Goal: Task Accomplishment & Management: Use online tool/utility

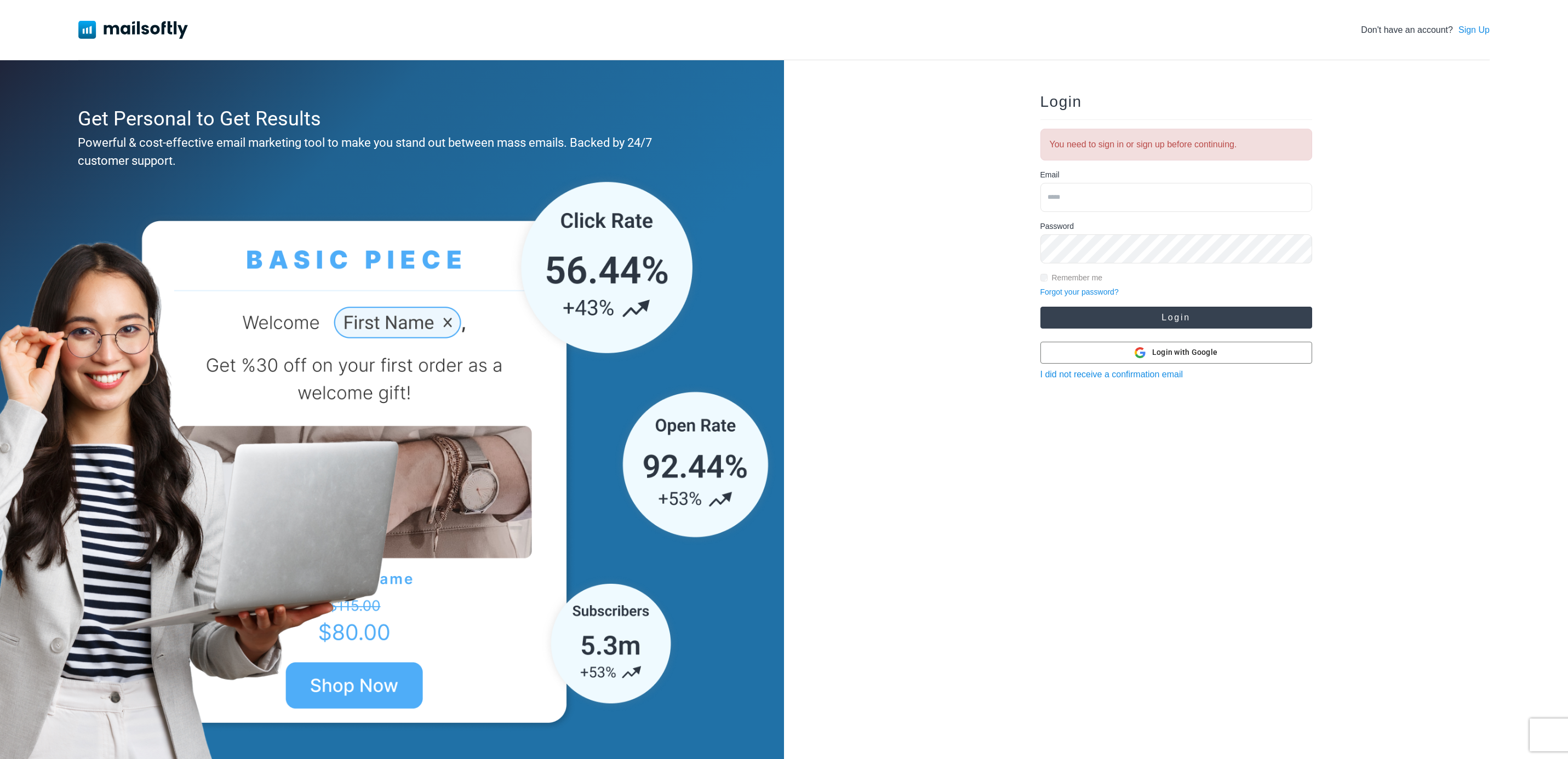
type input "**********"
click at [1169, 313] on button "Login" at bounding box center [1176, 318] width 272 height 22
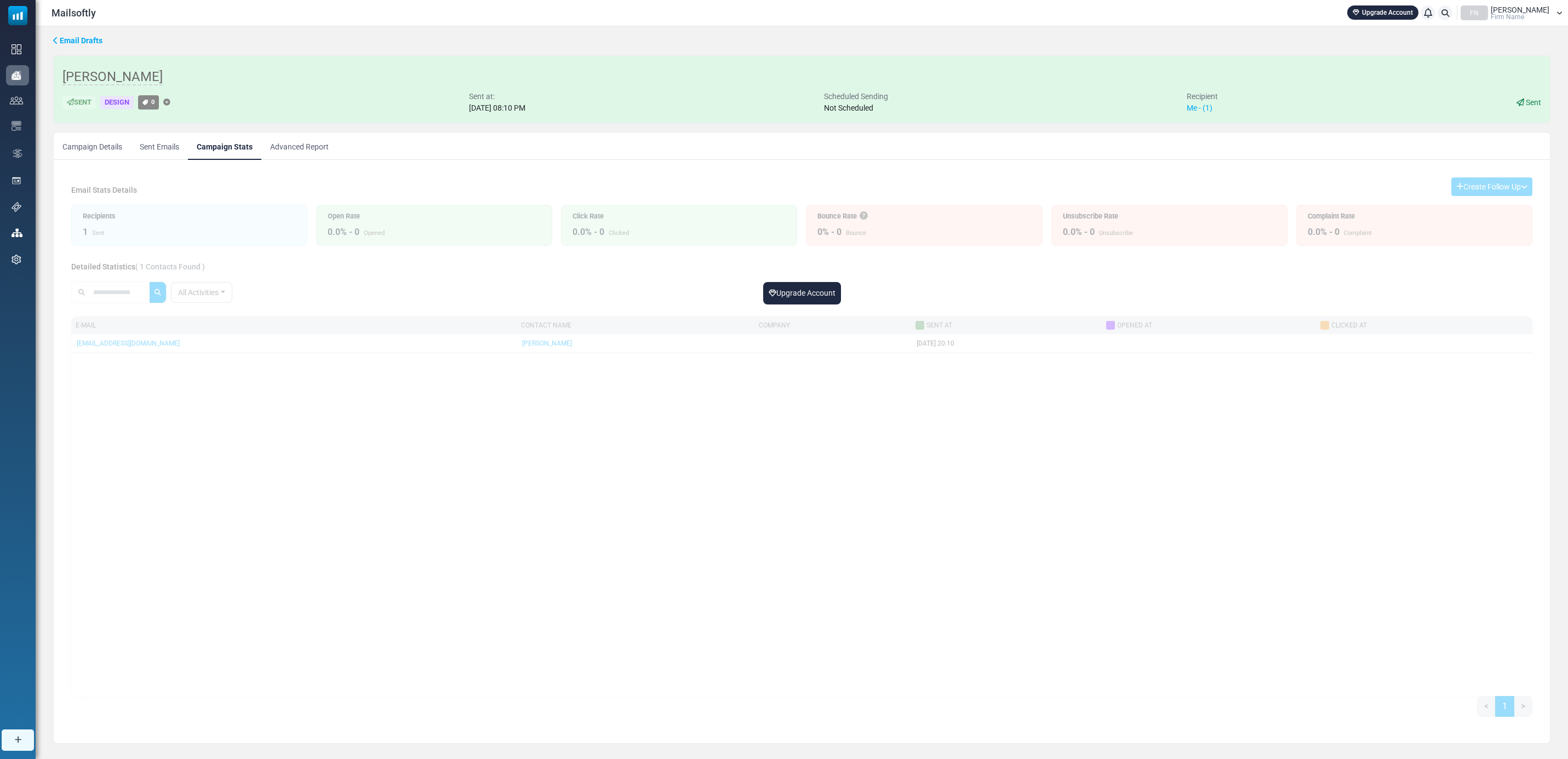
click at [101, 153] on link "Campaign Details" at bounding box center [92, 146] width 77 height 27
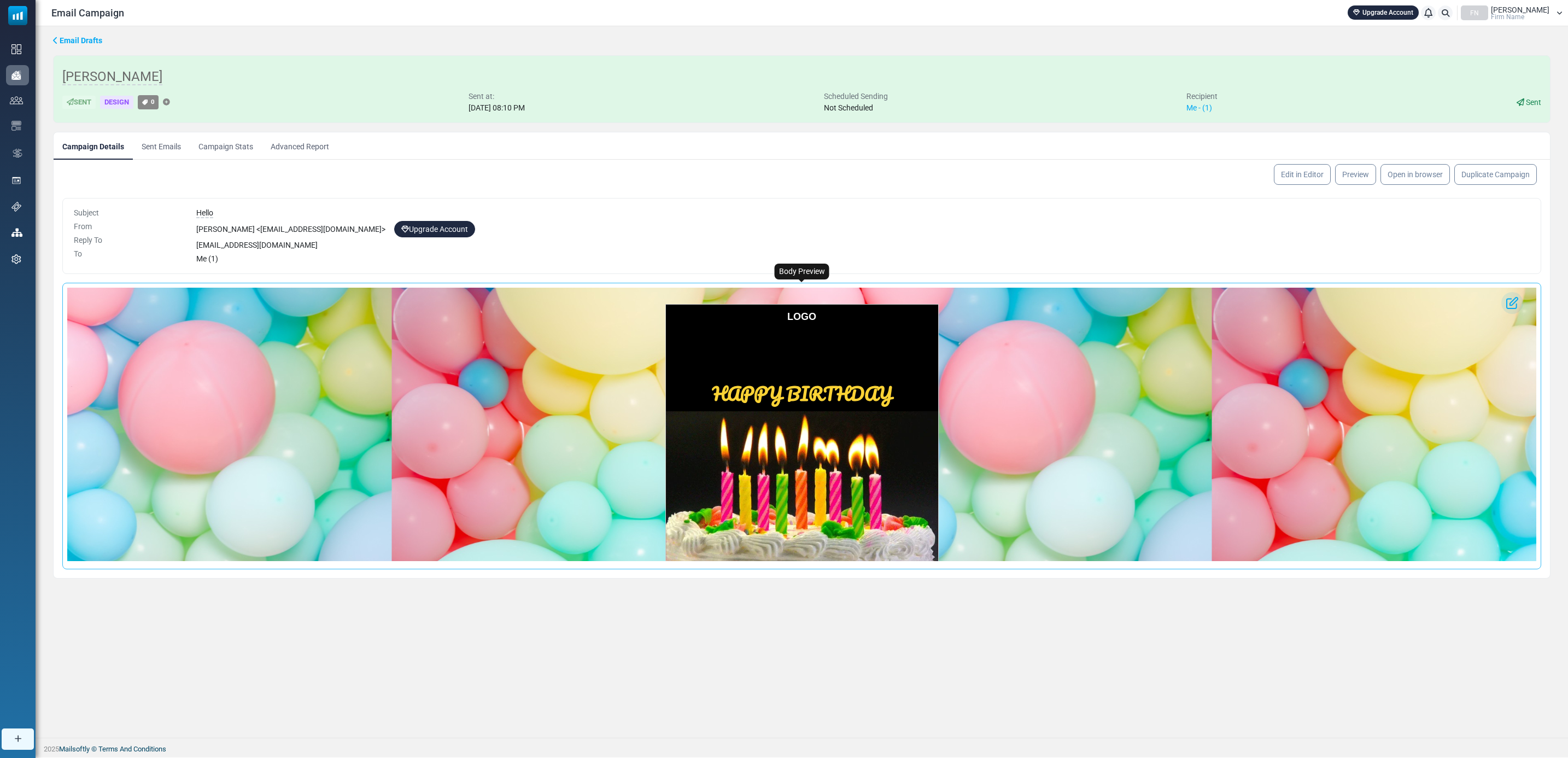
click at [802, 405] on p "HAPPY BIRTHDAY" at bounding box center [802, 394] width 261 height 24
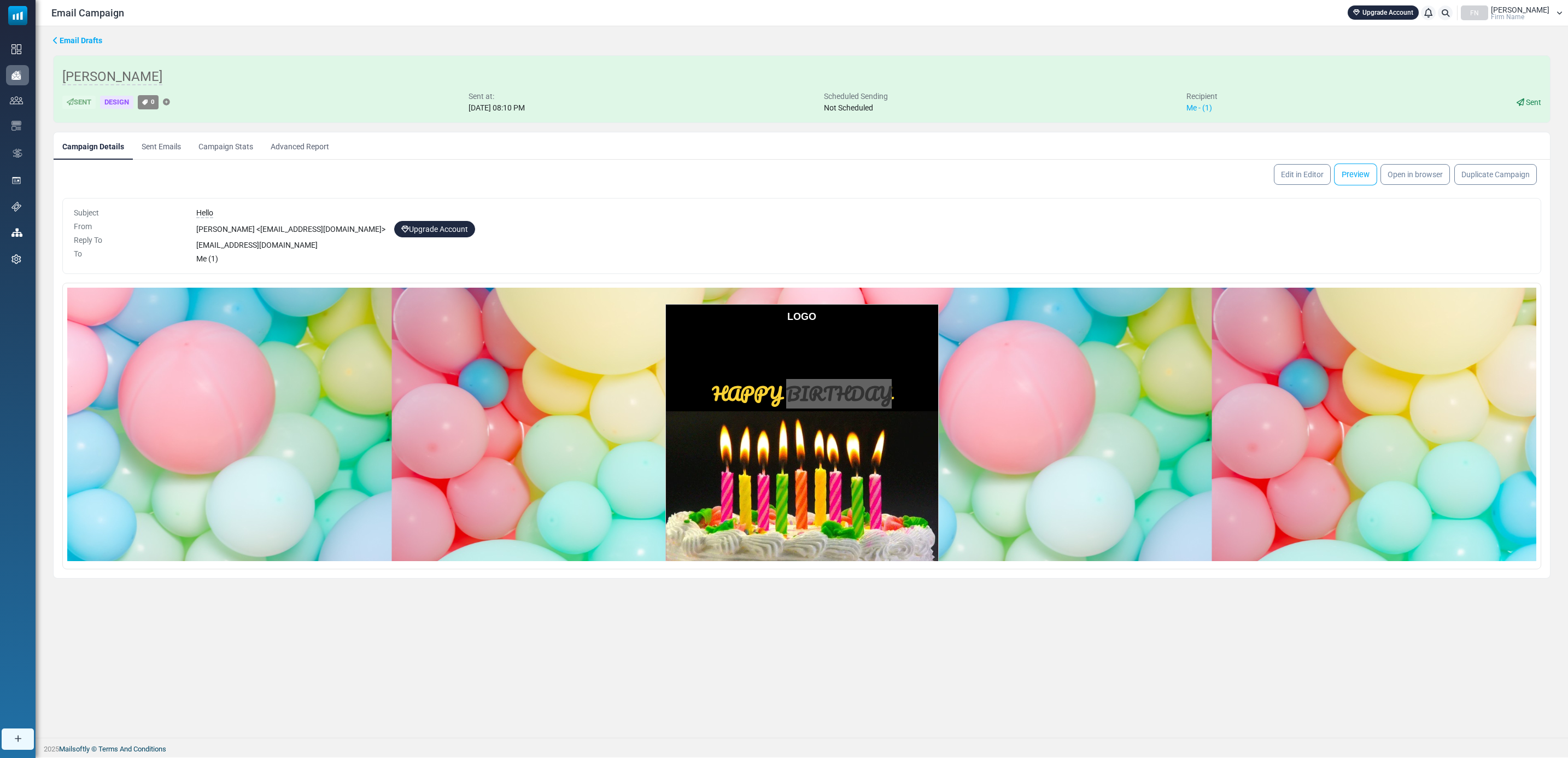
click at [1360, 171] on link "Preview" at bounding box center [1356, 175] width 43 height 22
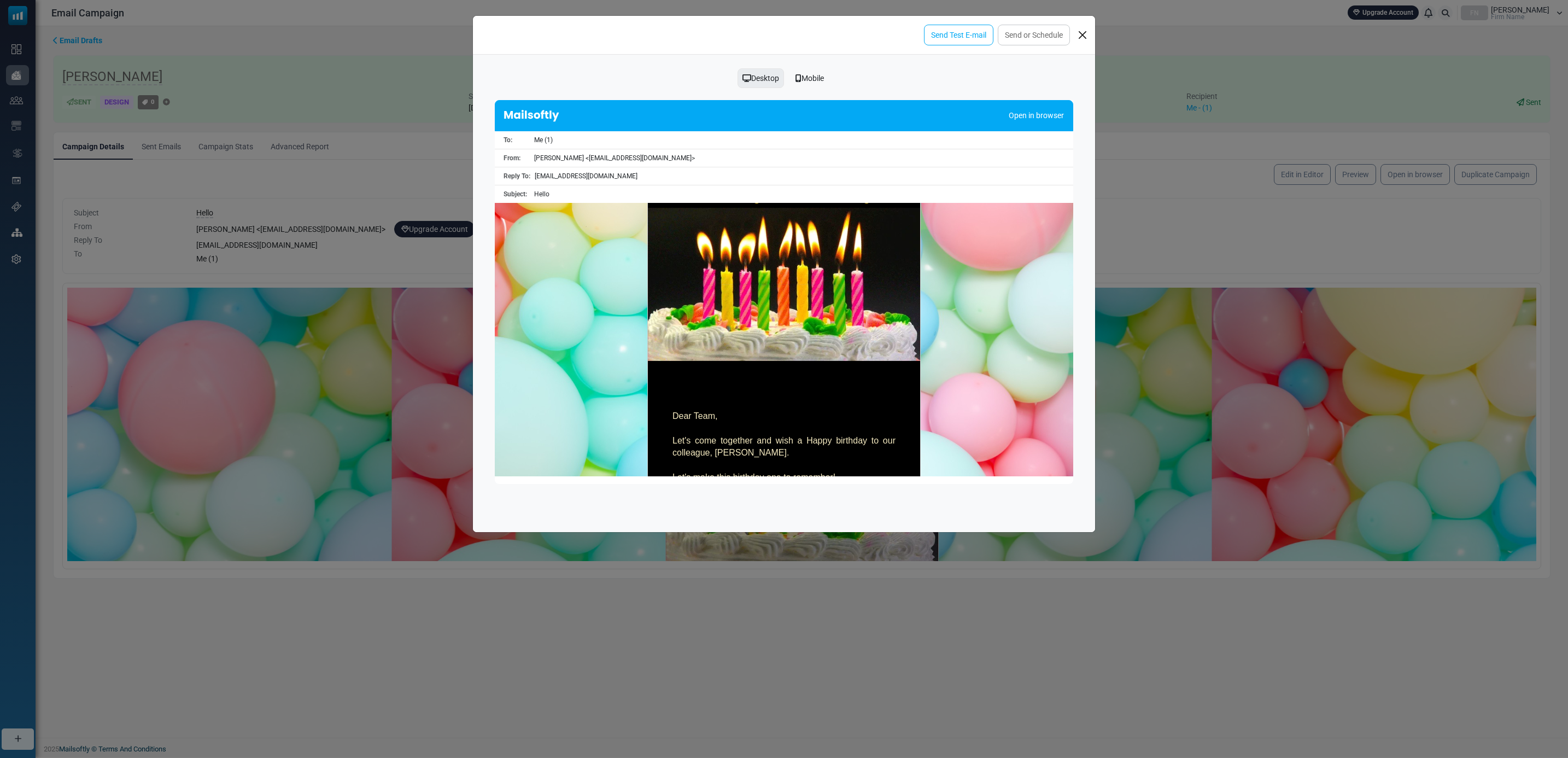
scroll to position [164, 0]
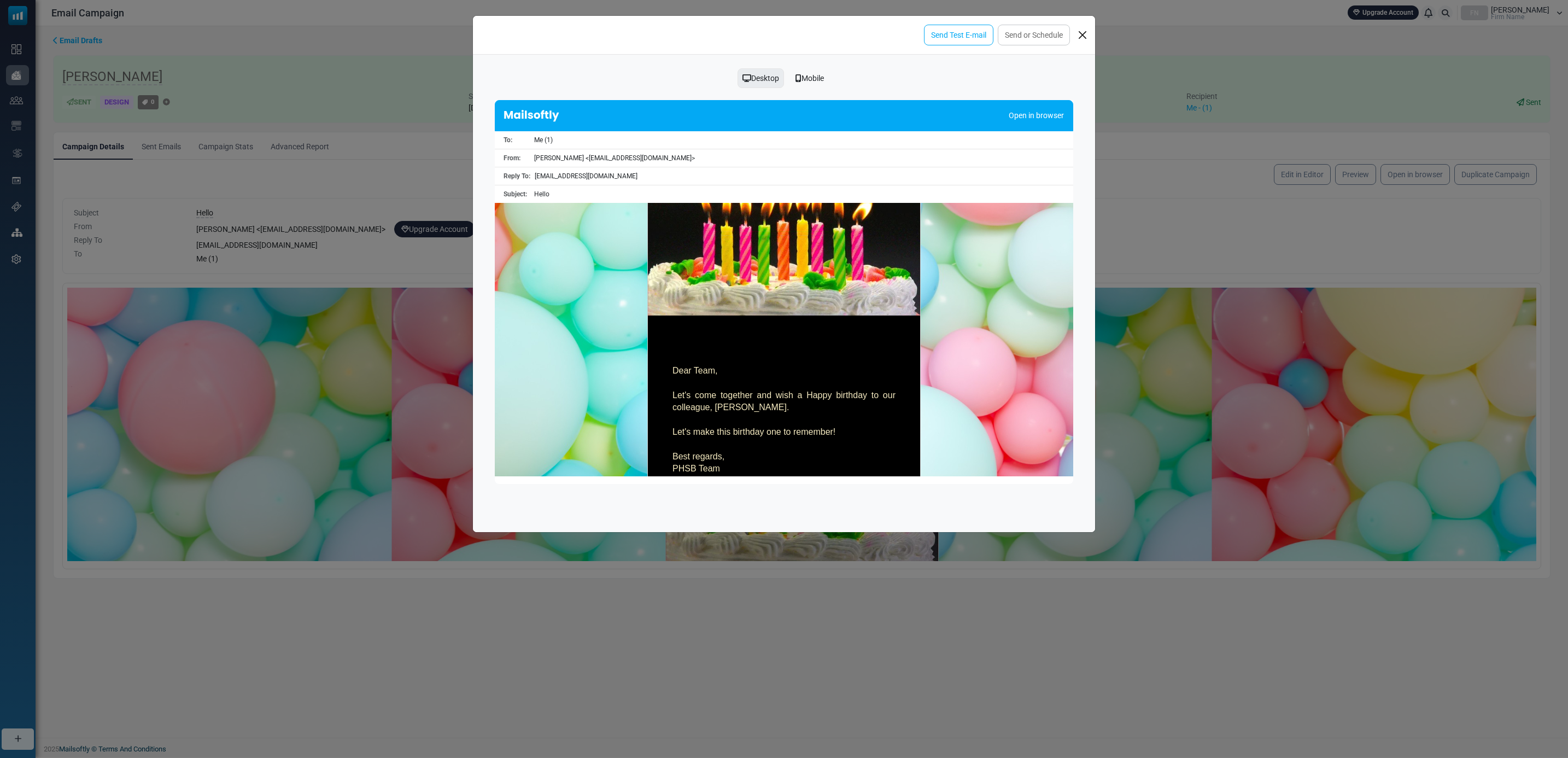
click at [1040, 114] on link "Open in browser" at bounding box center [1036, 116] width 55 height 12
drag, startPoint x: 1086, startPoint y: 32, endPoint x: 1077, endPoint y: 35, distance: 9.5
click at [1086, 32] on button "Close" at bounding box center [1082, 35] width 16 height 16
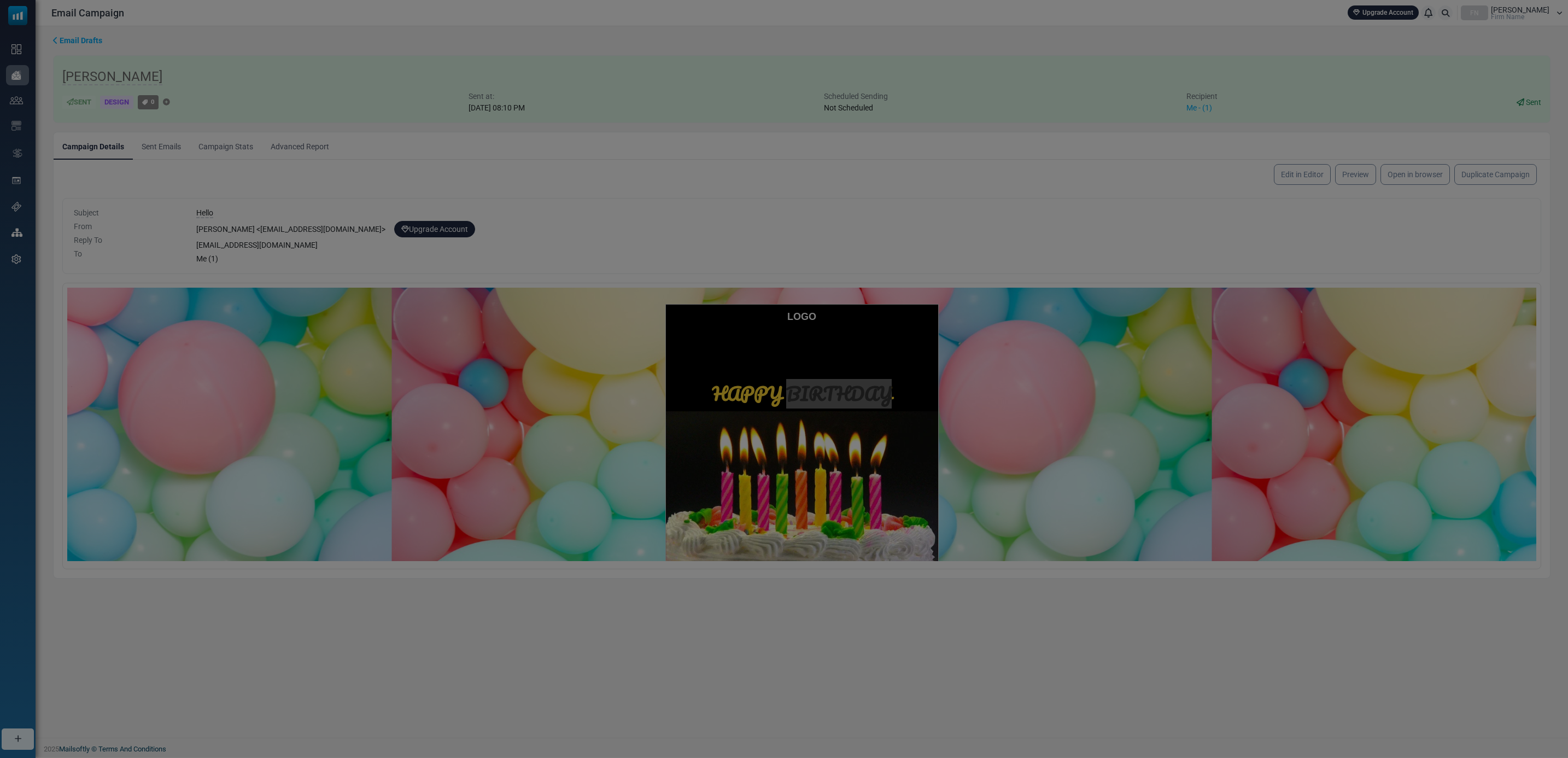
scroll to position [0, 0]
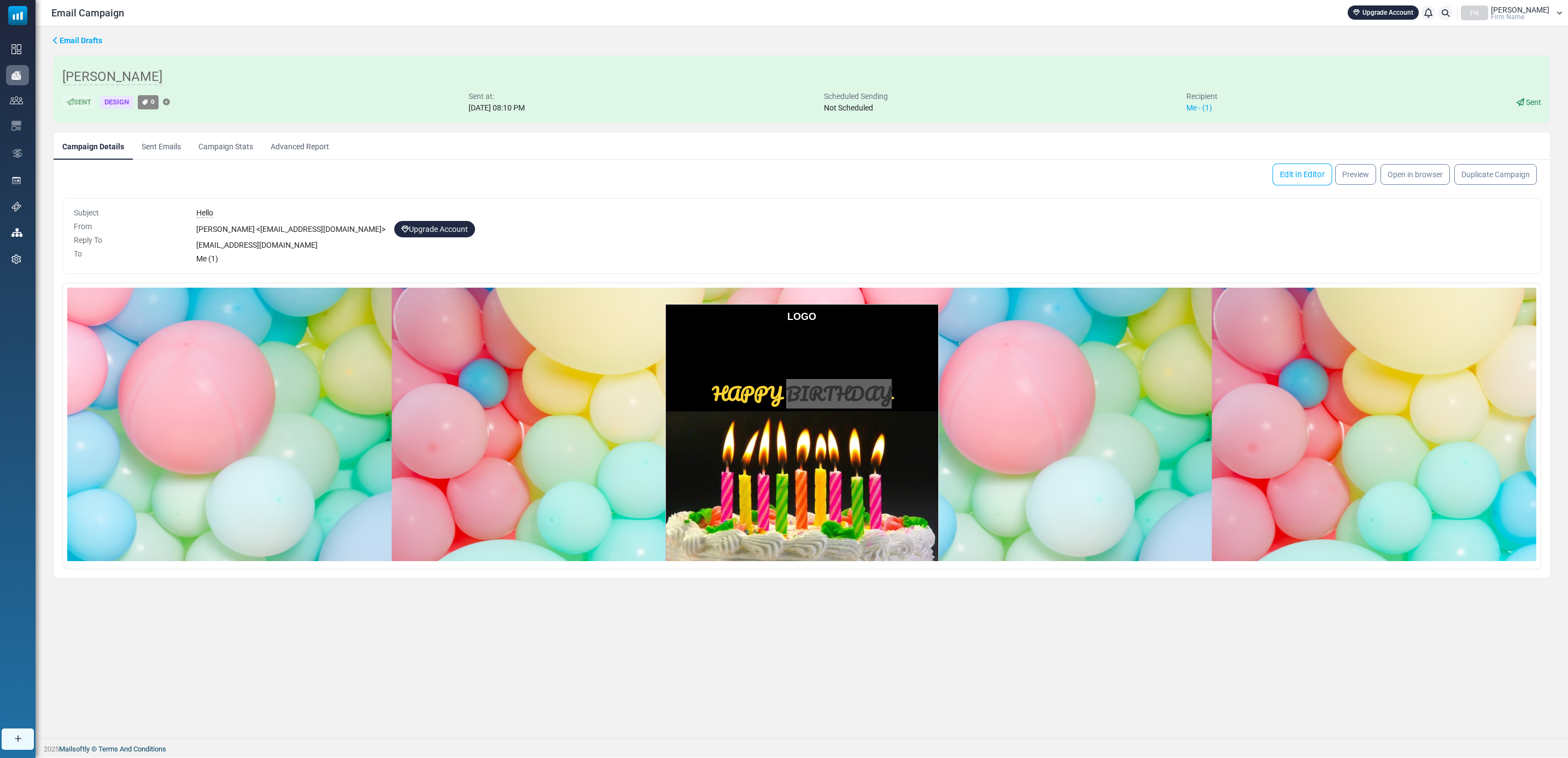
drag, startPoint x: 1299, startPoint y: 175, endPoint x: 1292, endPoint y: 172, distance: 7.6
click at [1292, 172] on link "Edit in Editor" at bounding box center [1302, 175] width 60 height 22
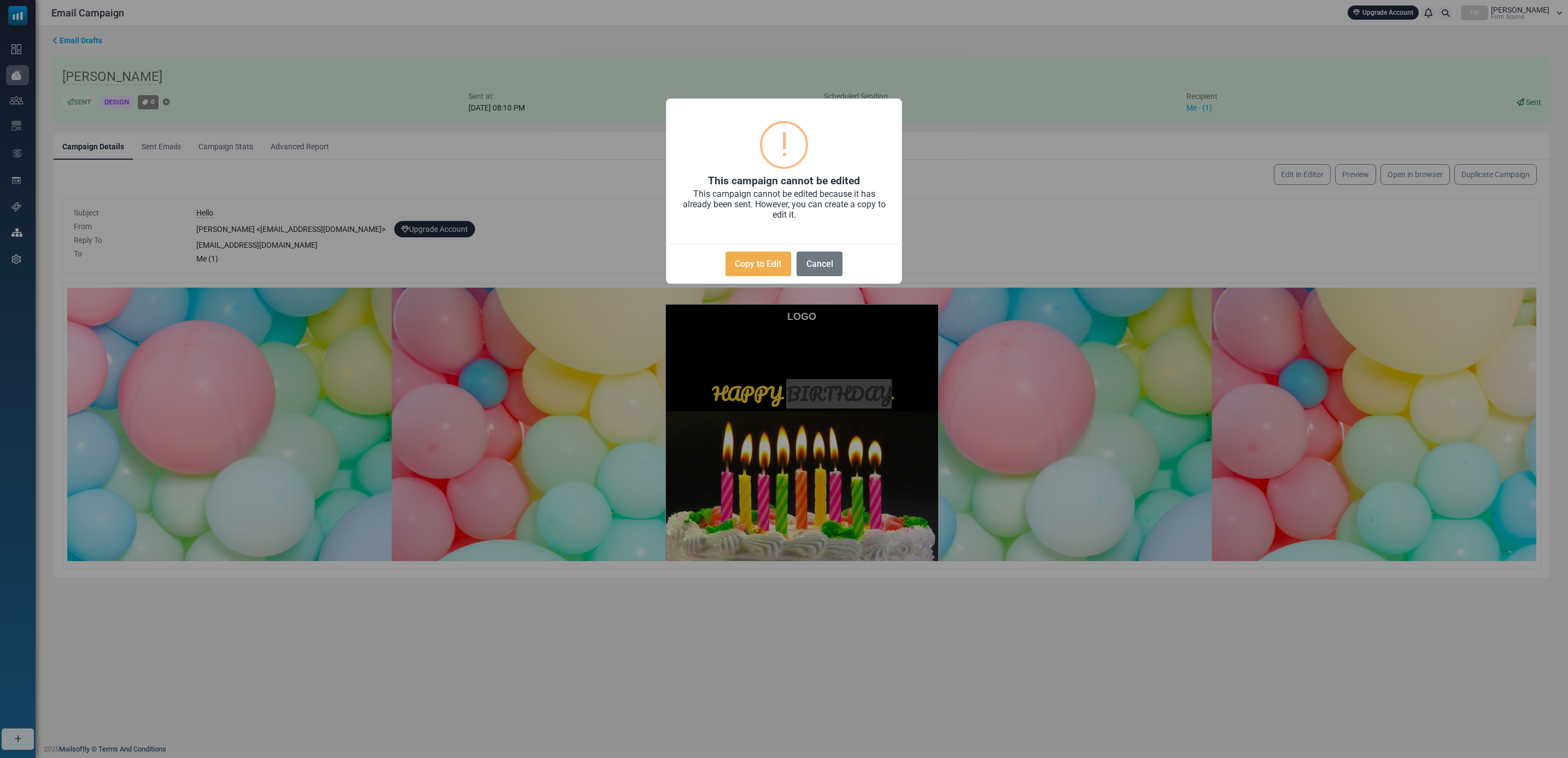
drag, startPoint x: 763, startPoint y: 272, endPoint x: 756, endPoint y: 271, distance: 7.1
click at [761, 272] on button "Copy to Edit" at bounding box center [758, 264] width 66 height 24
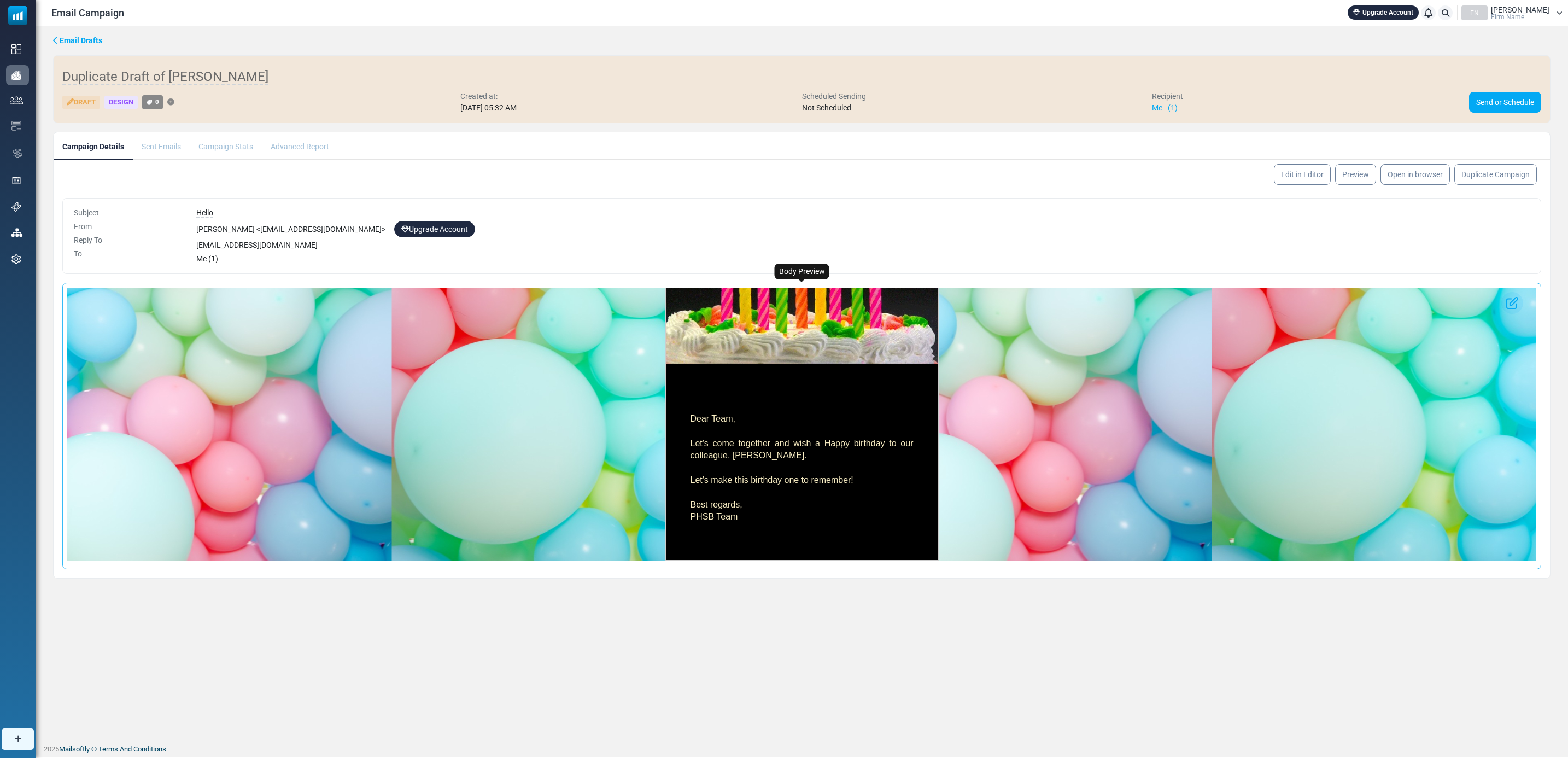
scroll to position [217, 0]
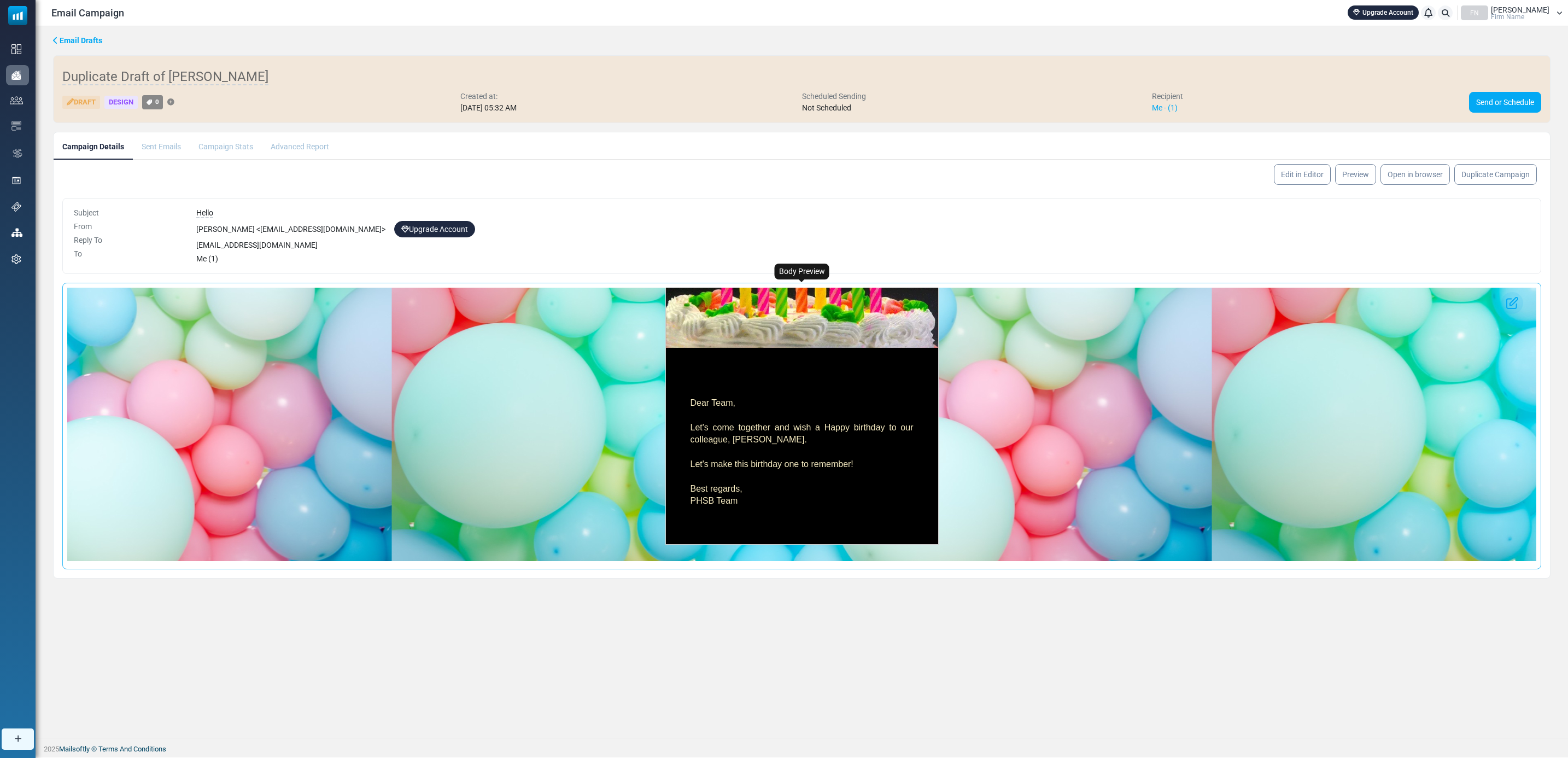
click at [786, 438] on p "Let's come together and wish a Happy birthday to our colleague, [PERSON_NAME]." at bounding box center [802, 434] width 223 height 24
click at [789, 438] on p "Let's come together and wish a Happy birthday to our colleague, [PERSON_NAME]." at bounding box center [802, 434] width 223 height 24
click at [783, 436] on p "Let's come together and wish a Happy birthday to our colleague, Regina Sullivan." at bounding box center [802, 434] width 223 height 24
click at [772, 422] on p "Let's come together and wish a Happy birthday to our colleague, Regina Sullivan." at bounding box center [802, 434] width 223 height 24
click at [761, 433] on p "Let's come together and wish a Happy birthday to our colleague, Regina Sullivan." at bounding box center [802, 434] width 223 height 24
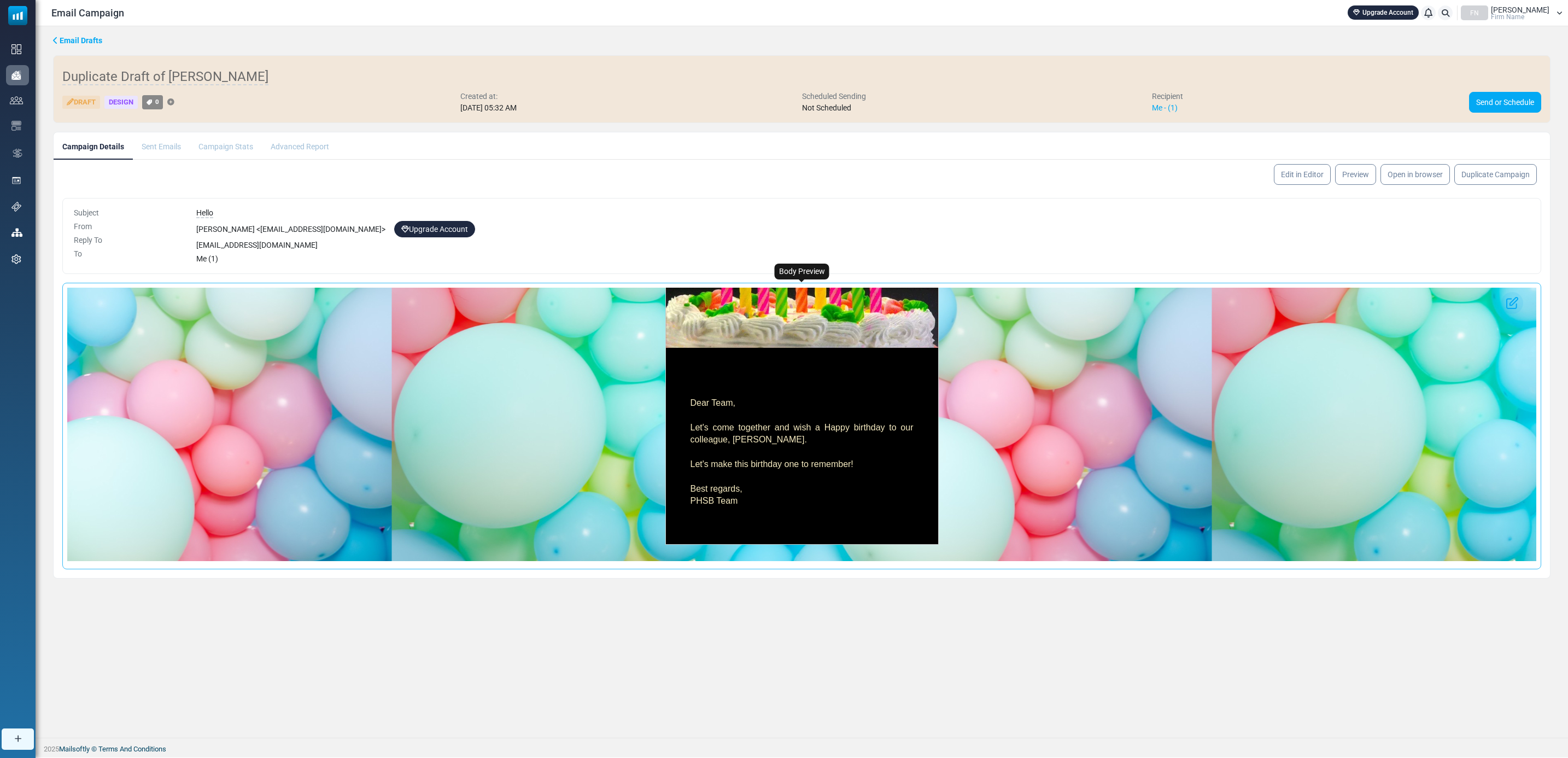
drag, startPoint x: 754, startPoint y: 438, endPoint x: 786, endPoint y: 437, distance: 32.0
click at [786, 437] on p "Let's come together and wish a Happy birthday to our colleague, Regina Sullivan." at bounding box center [802, 434] width 223 height 24
click at [1292, 177] on link "Edit in Editor" at bounding box center [1302, 175] width 60 height 22
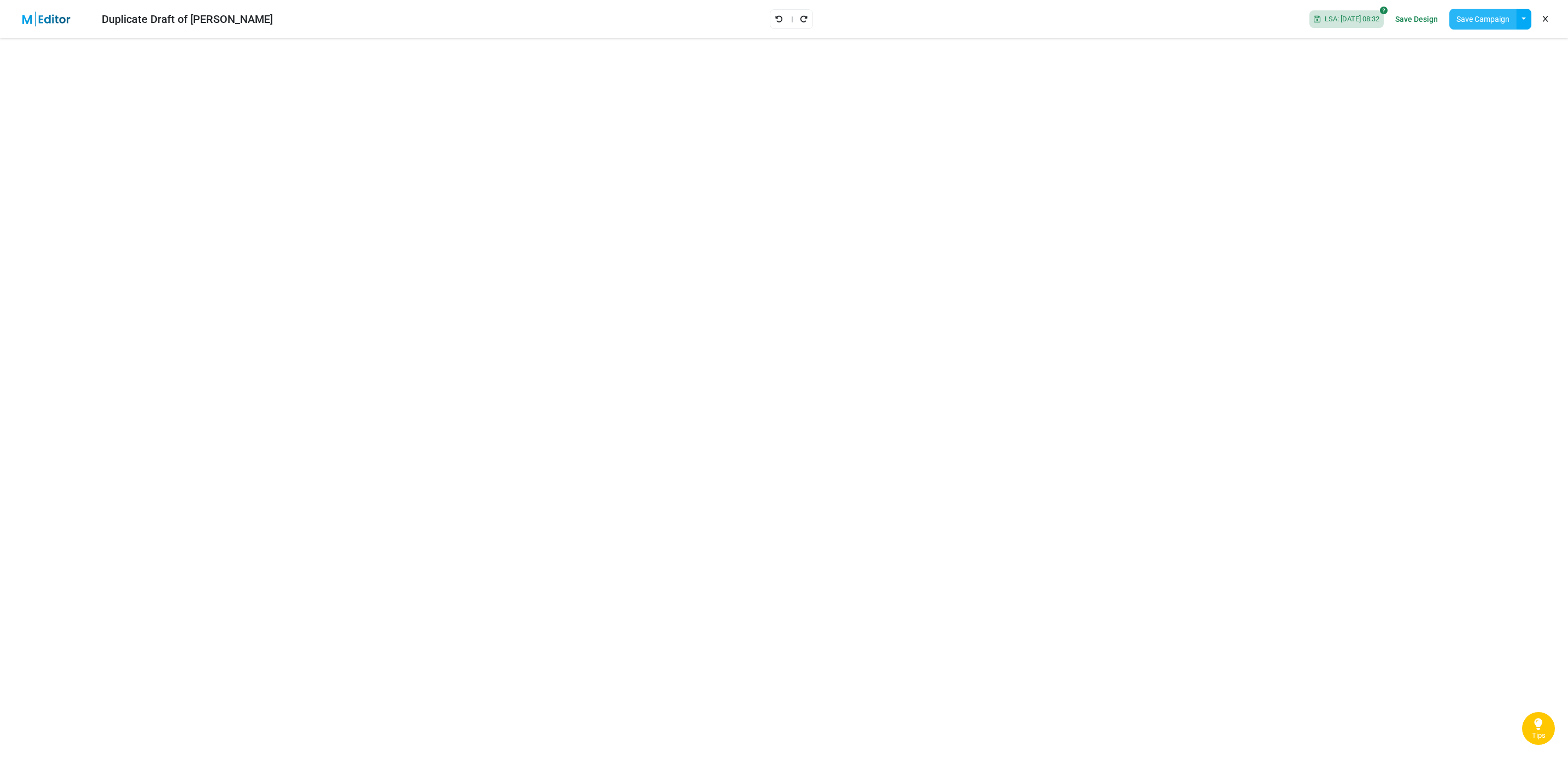
click at [1468, 20] on button "Save Campaign" at bounding box center [1483, 19] width 67 height 21
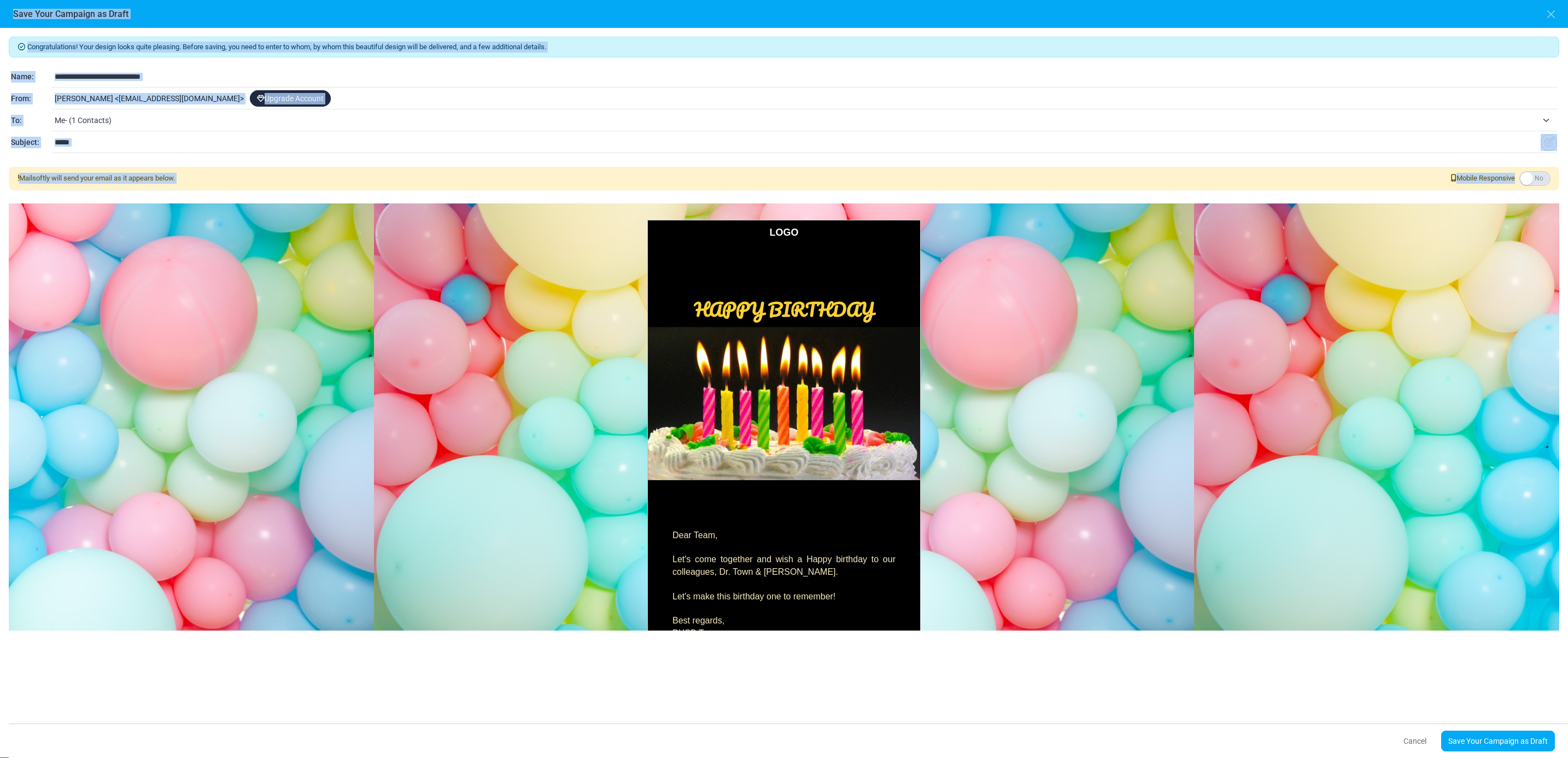
drag, startPoint x: 1567, startPoint y: 354, endPoint x: 1570, endPoint y: 366, distance: 12.4
click at [1567, 366] on html "Mailsoftly Upgrade Account Notifications FN [PERSON_NAME] Firm Name Profile & P…" at bounding box center [784, 379] width 1568 height 757
click at [1283, 676] on div "**********" at bounding box center [784, 393] width 1568 height 729
click at [1301, 669] on div "**********" at bounding box center [784, 393] width 1568 height 729
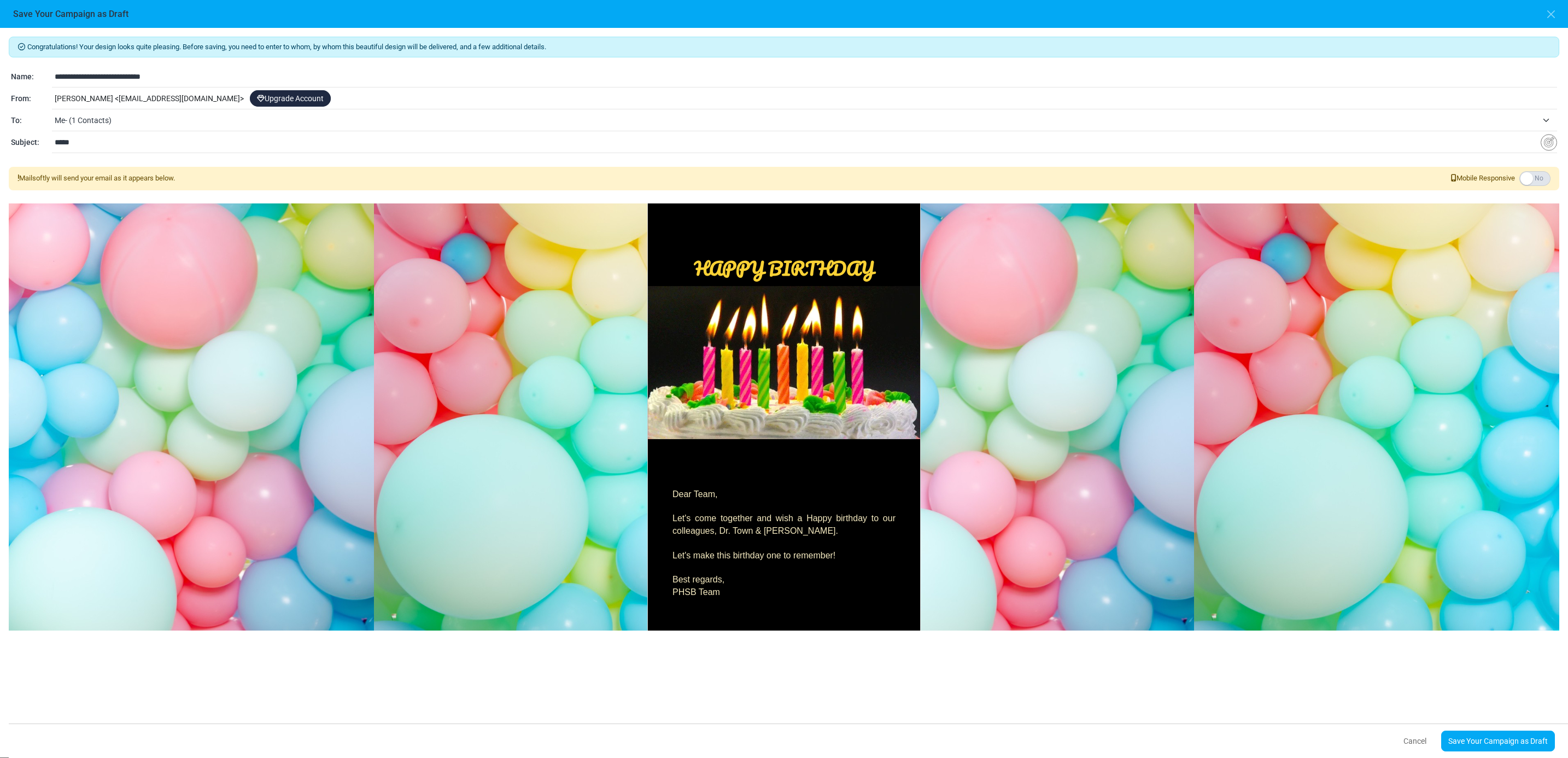
scroll to position [63, 0]
